Goal: Check status: Check status

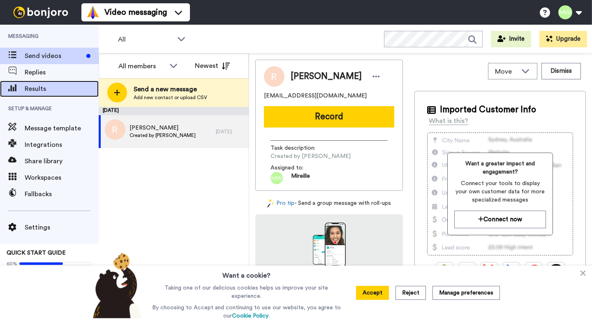
click at [37, 87] on span "Results" at bounding box center [62, 89] width 74 height 10
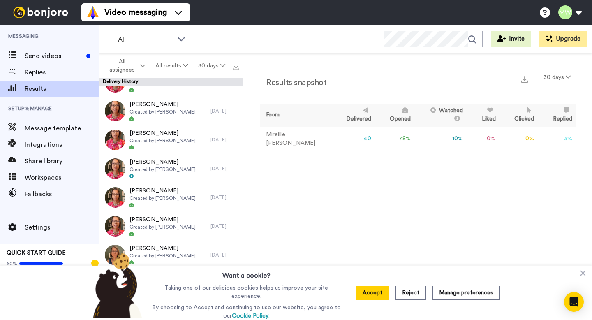
scroll to position [163, 0]
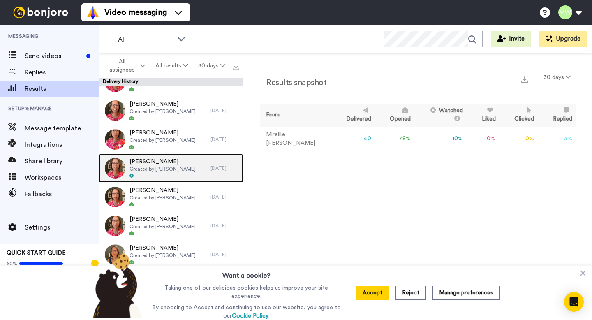
click at [174, 171] on span "Created by [PERSON_NAME]" at bounding box center [163, 169] width 66 height 7
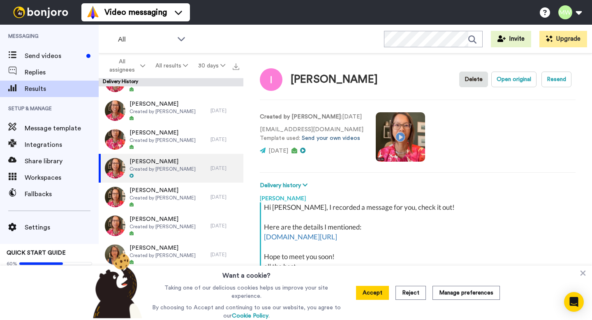
scroll to position [4, 0]
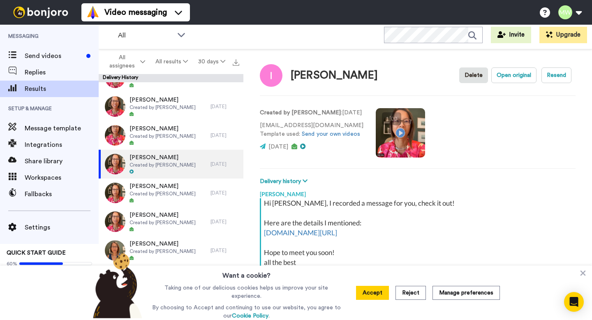
type textarea "x"
